Goal: Task Accomplishment & Management: Complete application form

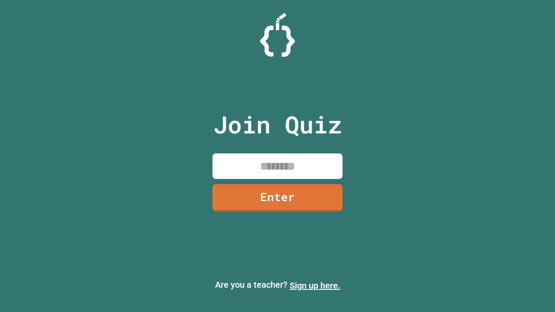
click at [315, 286] on link "Sign up here." at bounding box center [315, 285] width 51 height 10
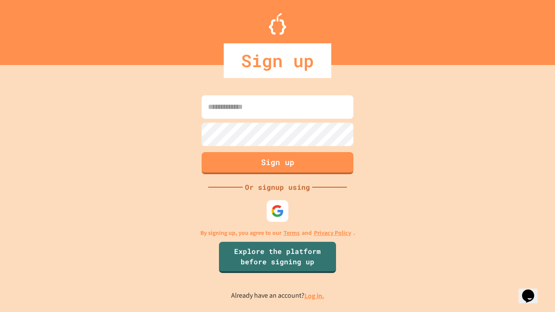
click at [315, 296] on link "Log in." at bounding box center [314, 295] width 20 height 9
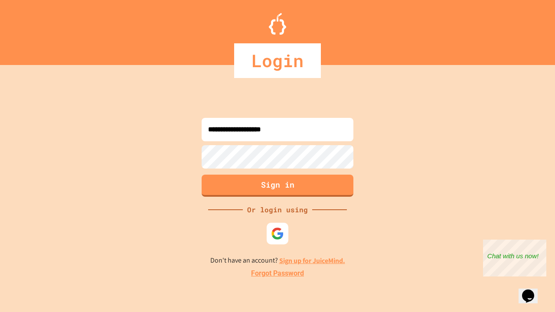
type input "**********"
